Goal: Transaction & Acquisition: Purchase product/service

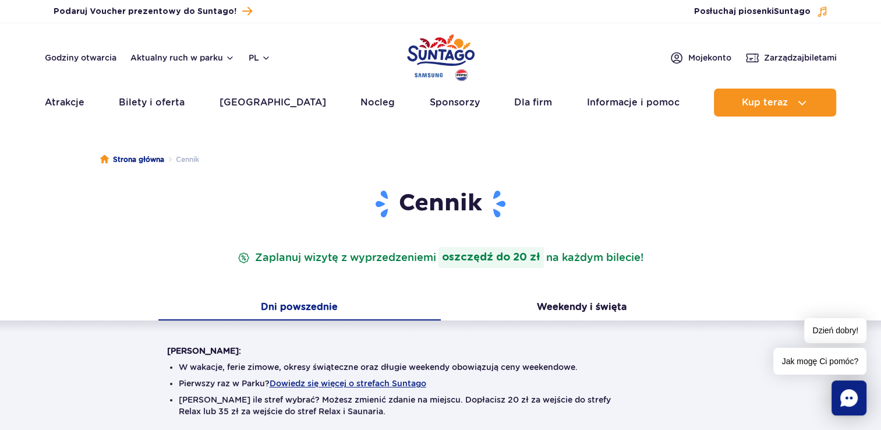
click at [362, 306] on button "Dni powszednie" at bounding box center [299, 308] width 283 height 24
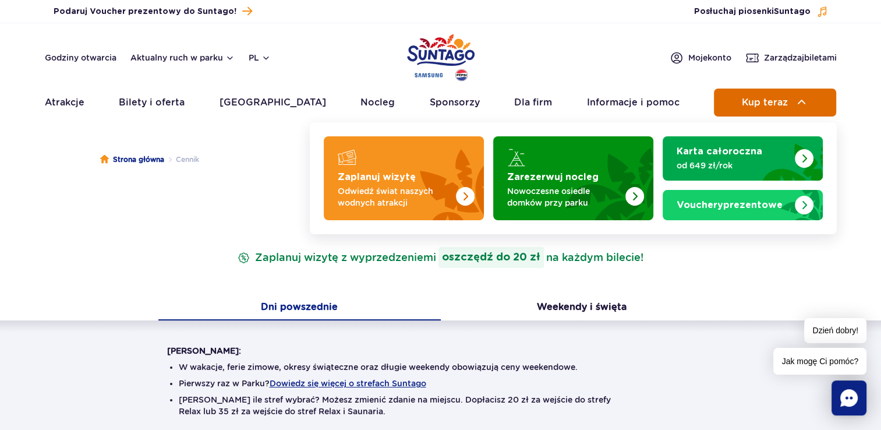
click at [757, 97] on span "Kup teraz" at bounding box center [765, 102] width 46 height 10
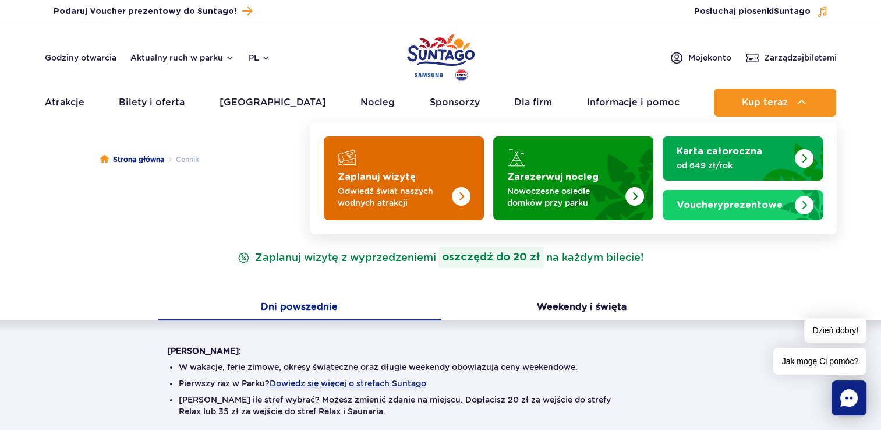
click at [482, 178] on img "Zaplanuj wizytę" at bounding box center [438, 174] width 93 height 91
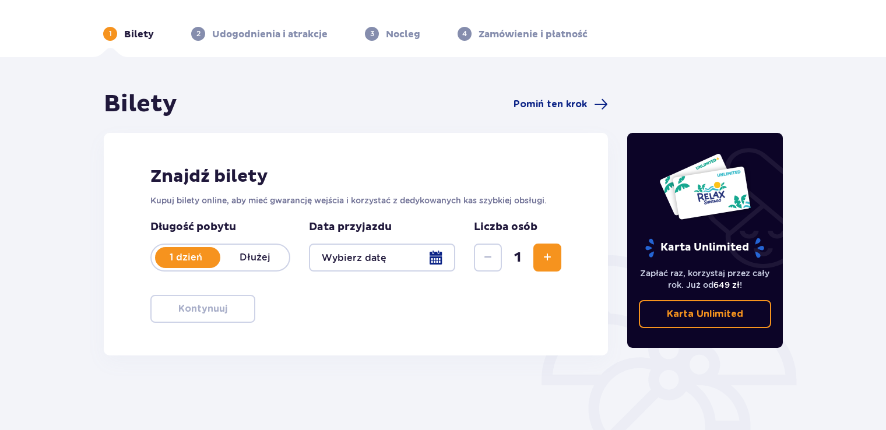
scroll to position [117, 0]
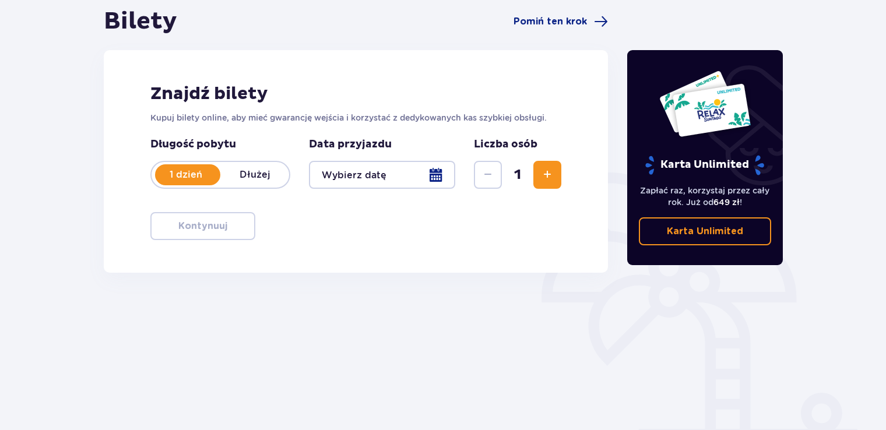
click at [383, 151] on div "Data przyjazdu" at bounding box center [382, 162] width 146 height 51
click at [390, 165] on div at bounding box center [382, 175] width 146 height 28
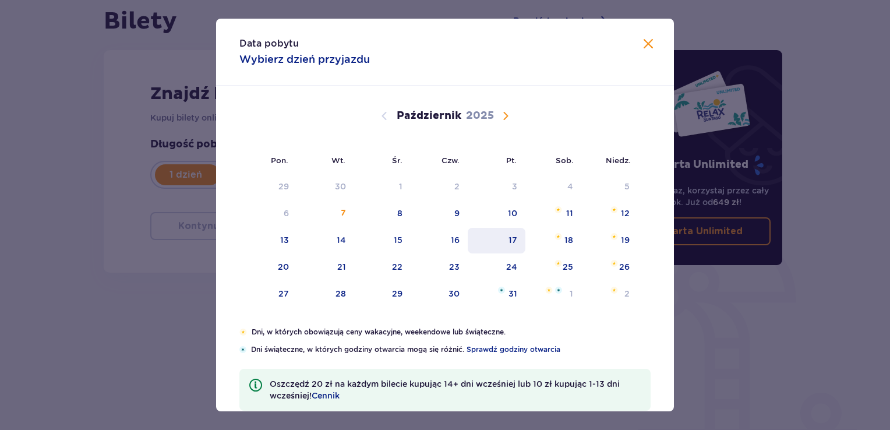
click at [510, 237] on div "17" at bounding box center [513, 240] width 9 height 12
type input "17.10.25"
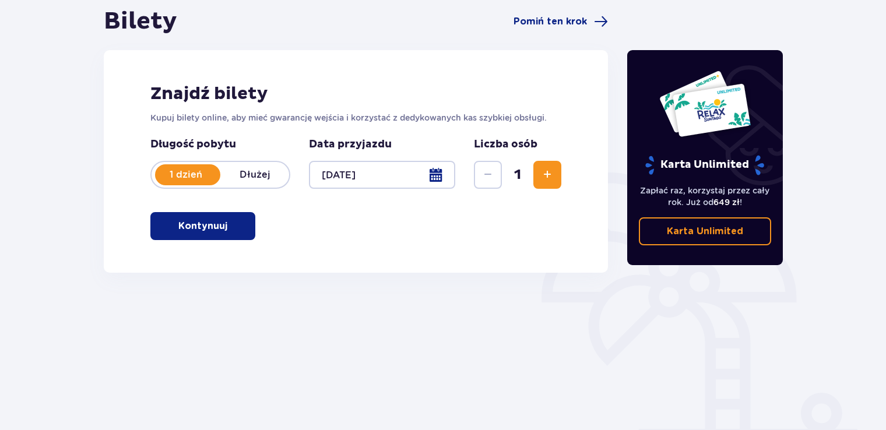
click at [553, 172] on span "Zwiększ" at bounding box center [547, 175] width 14 height 14
click at [206, 235] on button "Kontynuuj" at bounding box center [202, 226] width 105 height 28
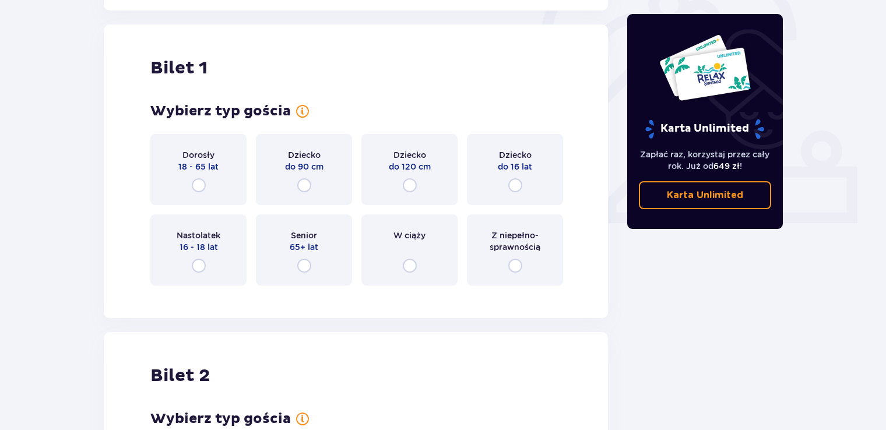
scroll to position [389, 0]
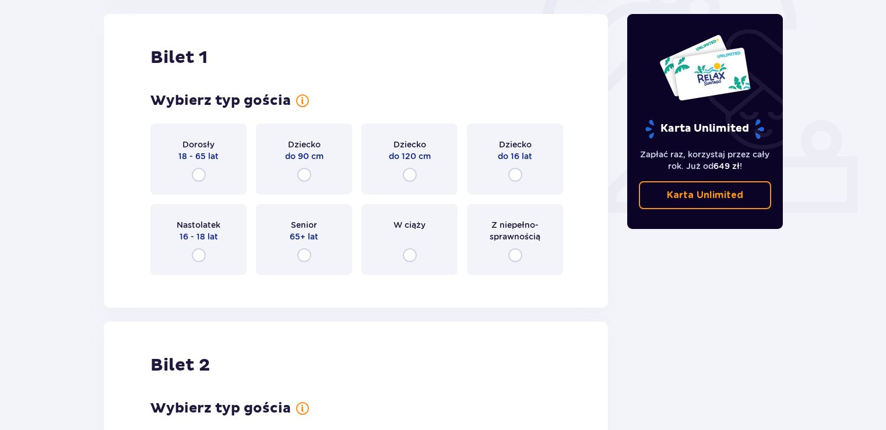
click at [210, 176] on div "Dorosły 18 - 65 lat" at bounding box center [198, 159] width 96 height 71
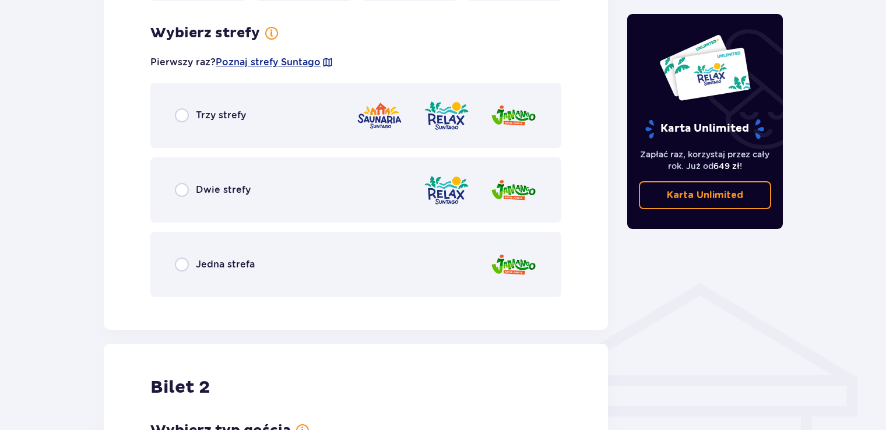
scroll to position [673, 0]
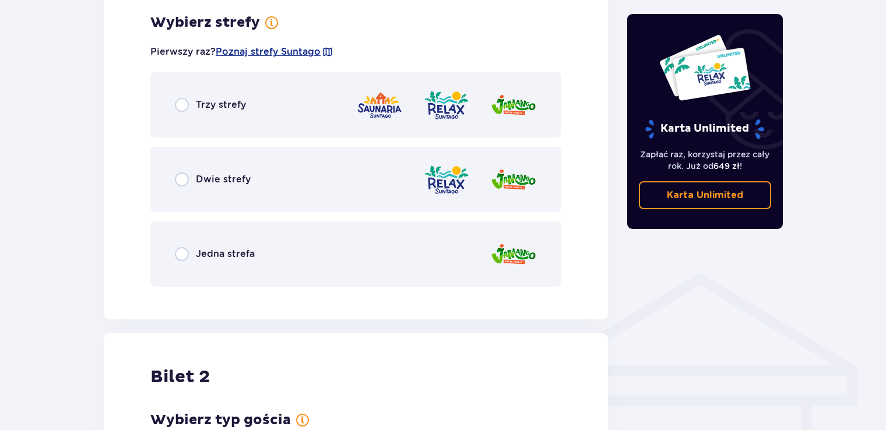
click at [228, 244] on div "Jedna strefa" at bounding box center [355, 253] width 411 height 65
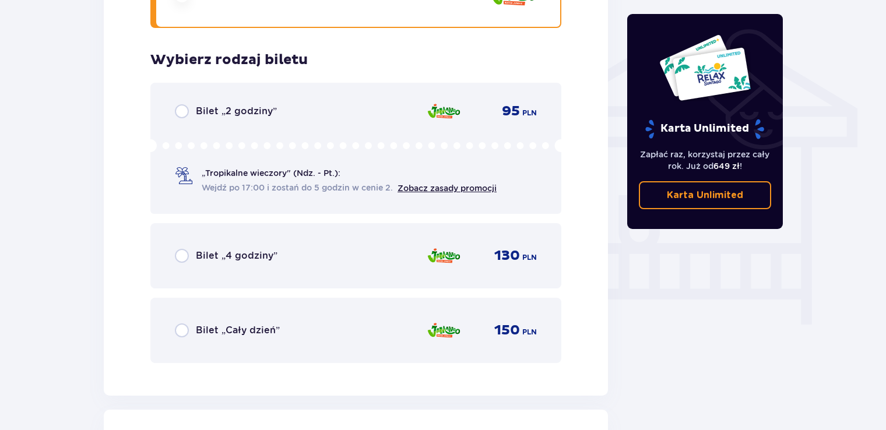
scroll to position [969, 0]
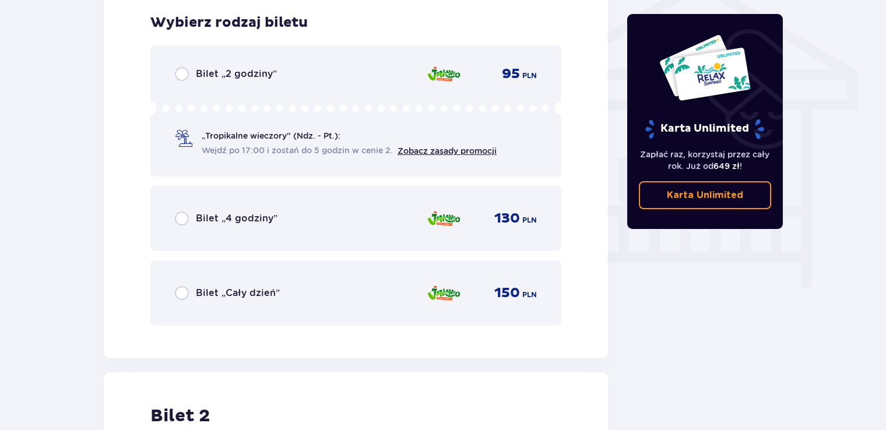
click at [305, 209] on div "Bilet „4 godziny” 130 PLN" at bounding box center [356, 218] width 362 height 24
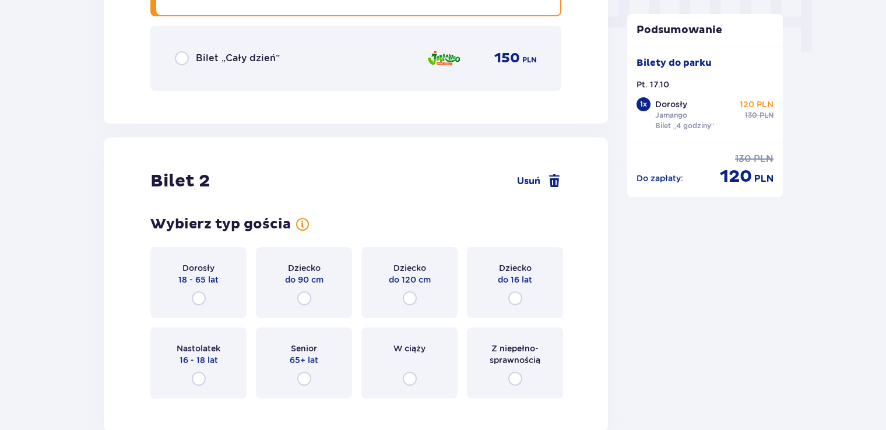
scroll to position [1327, 0]
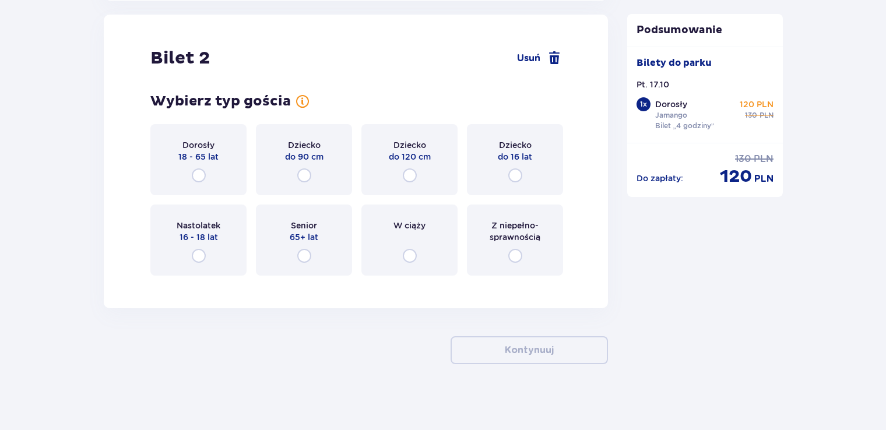
click at [411, 172] on input "radio" at bounding box center [410, 175] width 14 height 14
radio input "true"
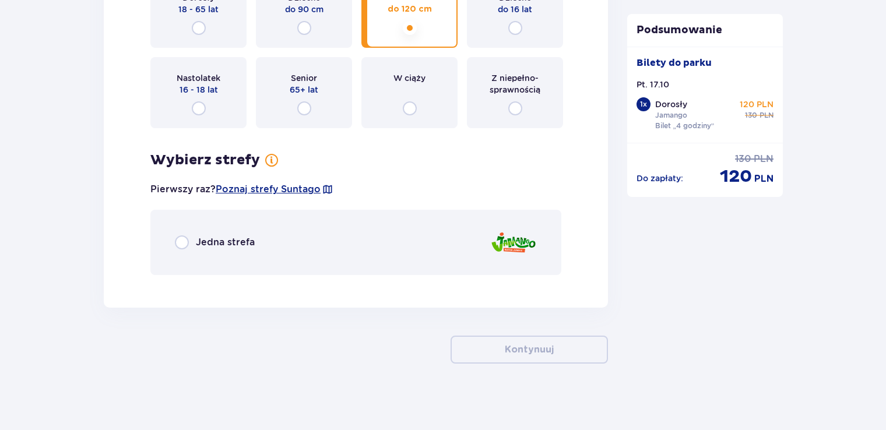
scroll to position [1477, 0]
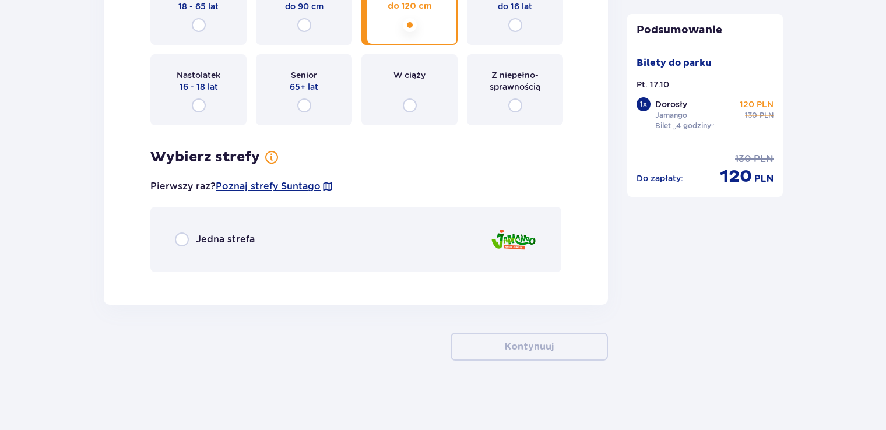
click at [195, 246] on div "Jedna strefa" at bounding box center [215, 239] width 80 height 14
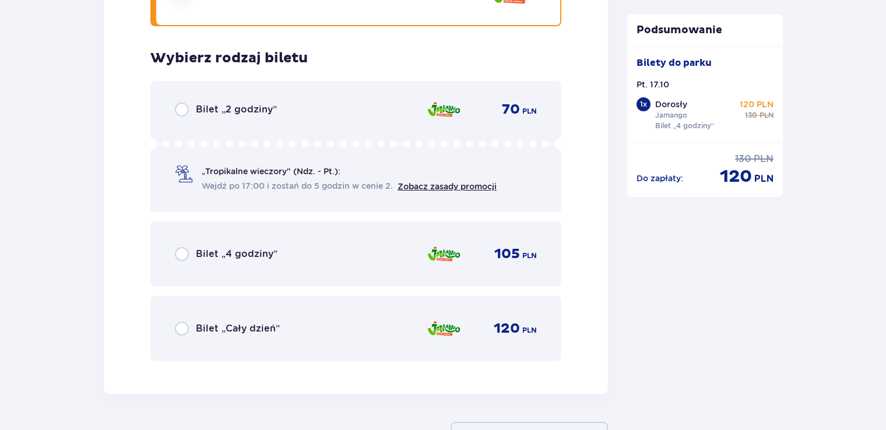
scroll to position [1758, 0]
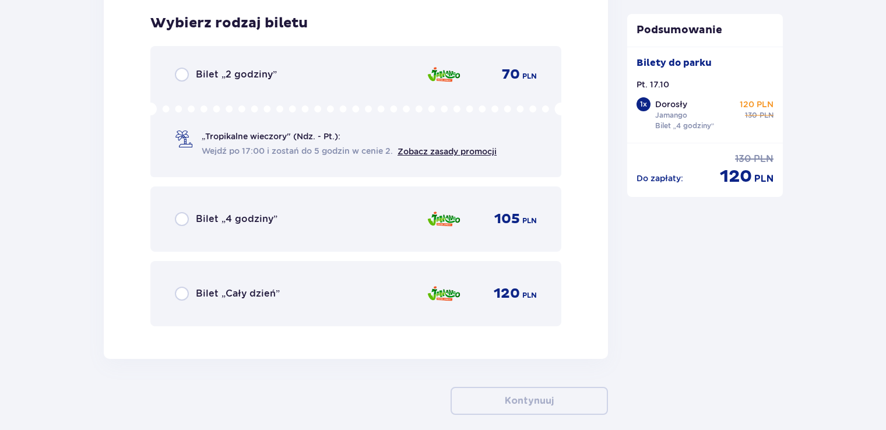
click at [183, 220] on input "radio" at bounding box center [182, 219] width 14 height 14
radio input "true"
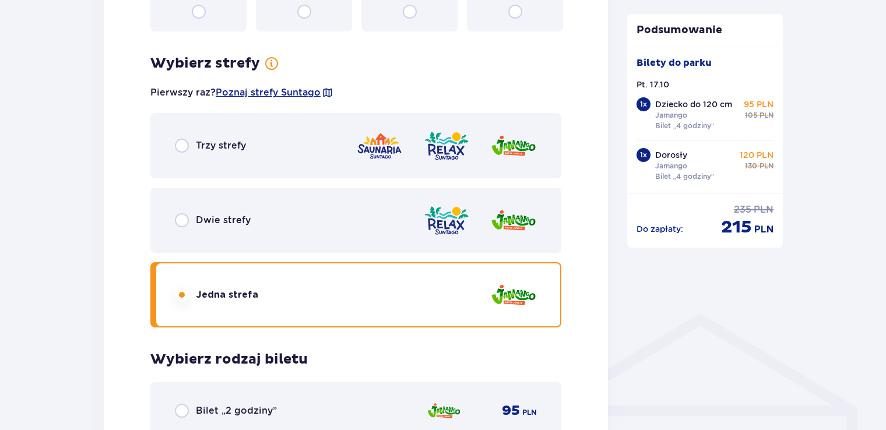
scroll to position [474, 0]
